Goal: Task Accomplishment & Management: Manage account settings

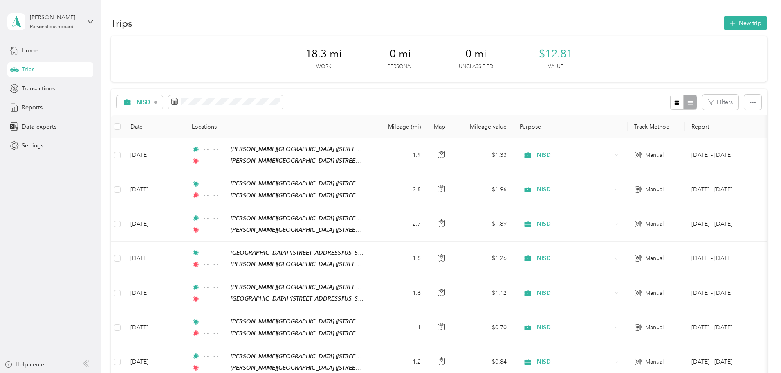
click at [133, 124] on div "18.3 mi Work 0 mi Personal 0 mi Unclassified $12.81 Value NISD Filters Date Loc…" at bounding box center [439, 305] width 656 height 538
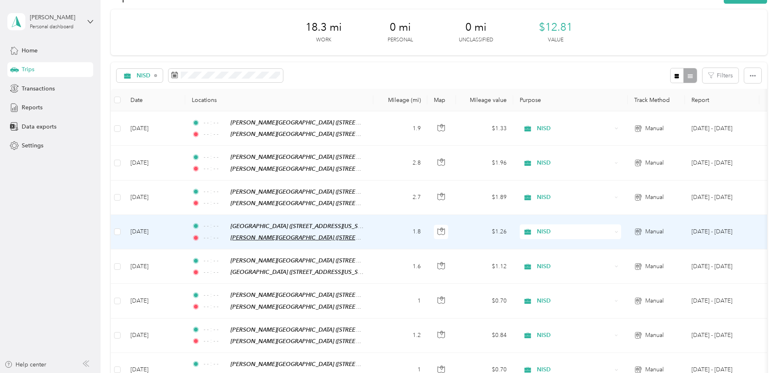
scroll to position [41, 0]
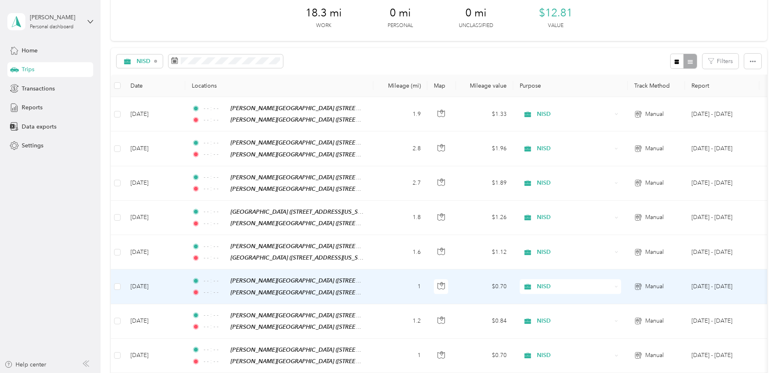
click at [427, 284] on td "1" at bounding box center [400, 286] width 54 height 34
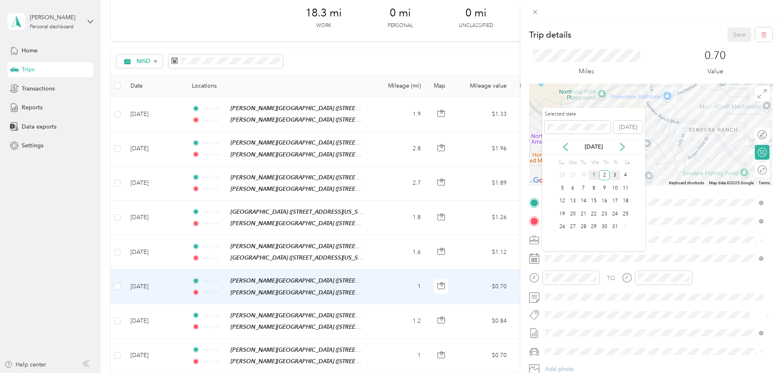
click at [595, 178] on div "1" at bounding box center [593, 175] width 11 height 10
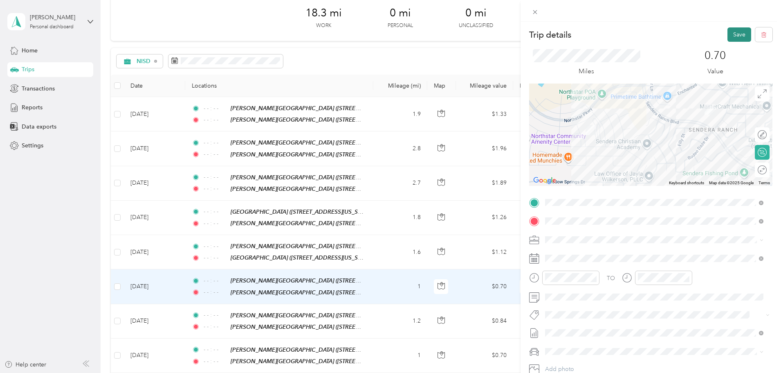
click at [732, 39] on button "Save" at bounding box center [739, 34] width 24 height 14
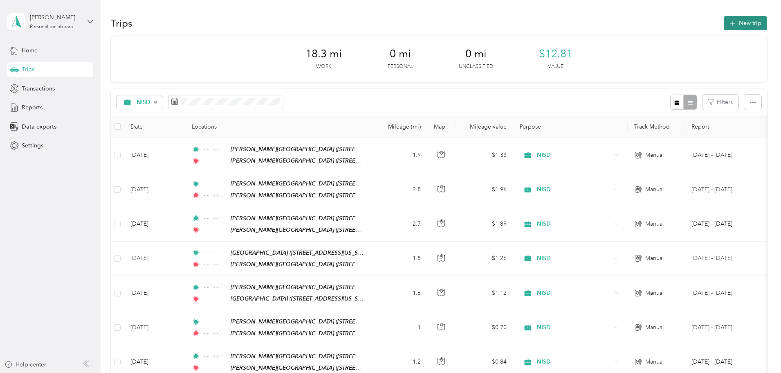
click at [724, 24] on button "New trip" at bounding box center [745, 23] width 43 height 14
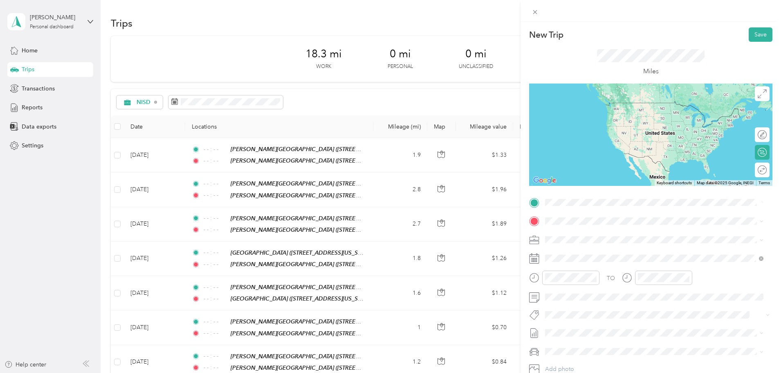
click at [606, 234] on div "No results found Check your spelling or try another address" at bounding box center [654, 232] width 224 height 47
click at [611, 233] on strong "[PERSON_NAME][GEOGRAPHIC_DATA]" at bounding box center [643, 235] width 109 height 7
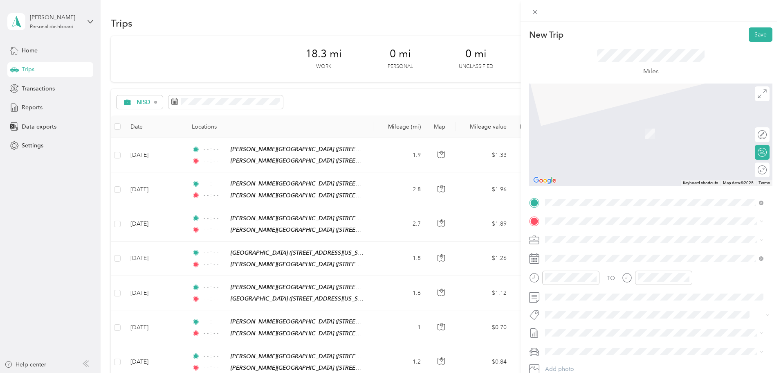
click at [620, 290] on div "TEAM [GEOGRAPHIC_DATA] [STREET_ADDRESS][US_STATE]" at bounding box center [605, 286] width 89 height 20
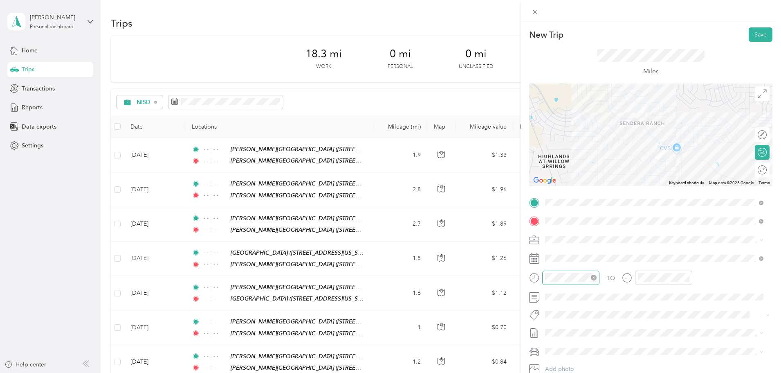
click at [593, 276] on icon "close-circle" at bounding box center [594, 277] width 6 height 6
click at [684, 276] on icon "close-circle" at bounding box center [687, 277] width 6 height 6
click at [605, 174] on div "2" at bounding box center [604, 175] width 11 height 10
click at [752, 36] on button "Save" at bounding box center [761, 34] width 24 height 14
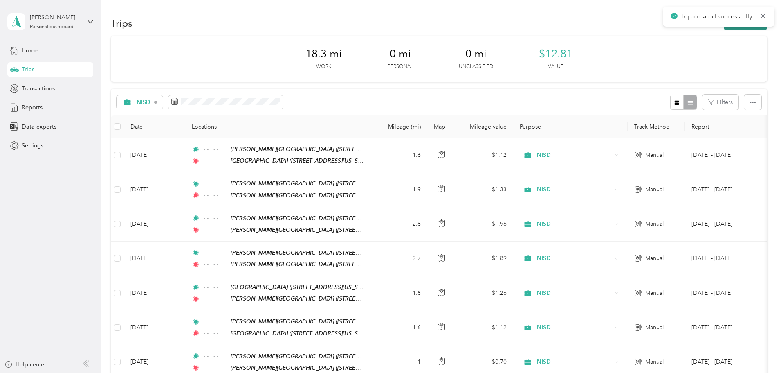
click at [724, 29] on button "New trip" at bounding box center [745, 23] width 43 height 14
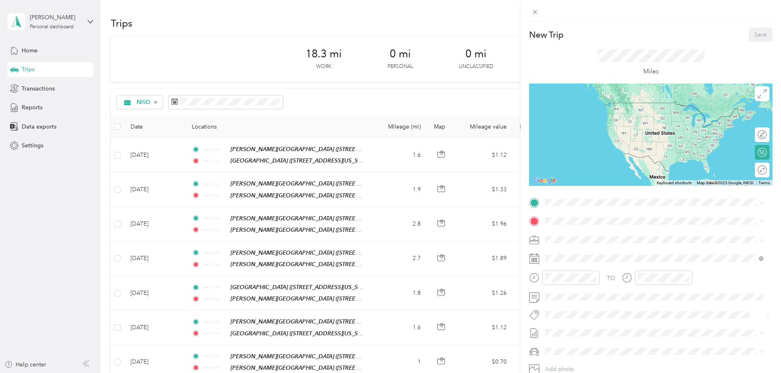
click at [622, 266] on strong "[GEOGRAPHIC_DATA]" at bounding box center [619, 264] width 61 height 7
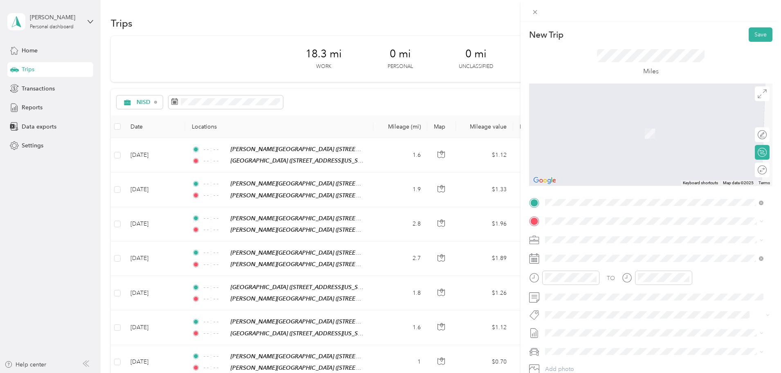
click at [619, 255] on strong "[PERSON_NAME][GEOGRAPHIC_DATA]" at bounding box center [643, 254] width 109 height 7
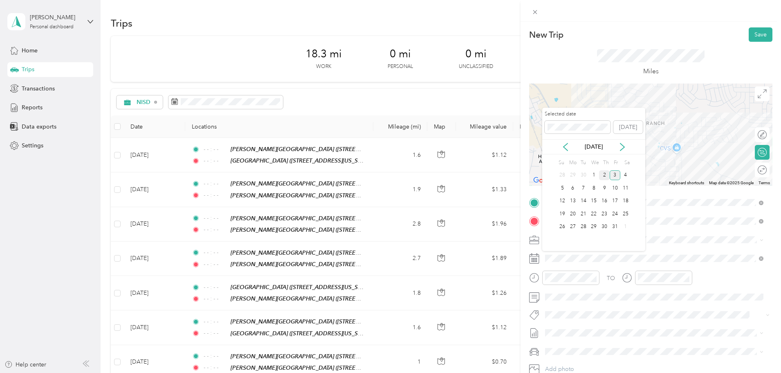
click at [602, 173] on div "2" at bounding box center [604, 175] width 11 height 10
click at [595, 277] on icon "close-circle" at bounding box center [594, 277] width 6 height 6
click at [686, 275] on icon "close-circle" at bounding box center [687, 277] width 6 height 6
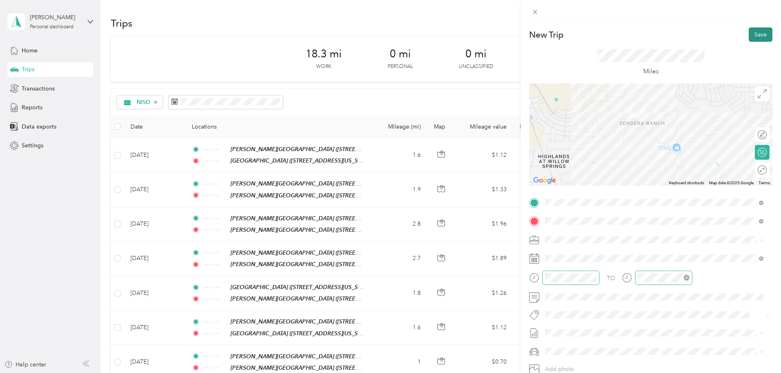
click at [759, 37] on button "Save" at bounding box center [761, 34] width 24 height 14
